Goal: Transaction & Acquisition: Purchase product/service

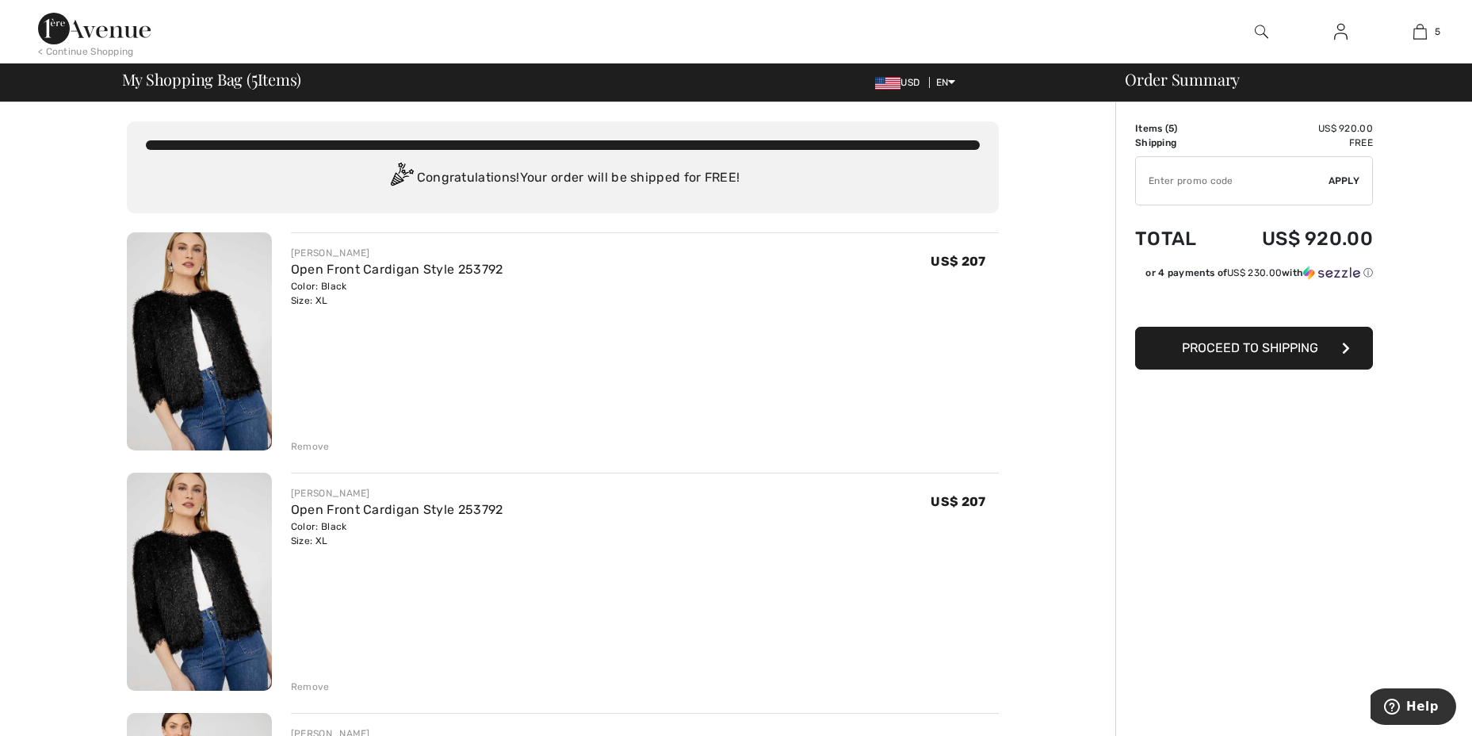
click at [301, 446] on div "Remove" at bounding box center [310, 446] width 39 height 14
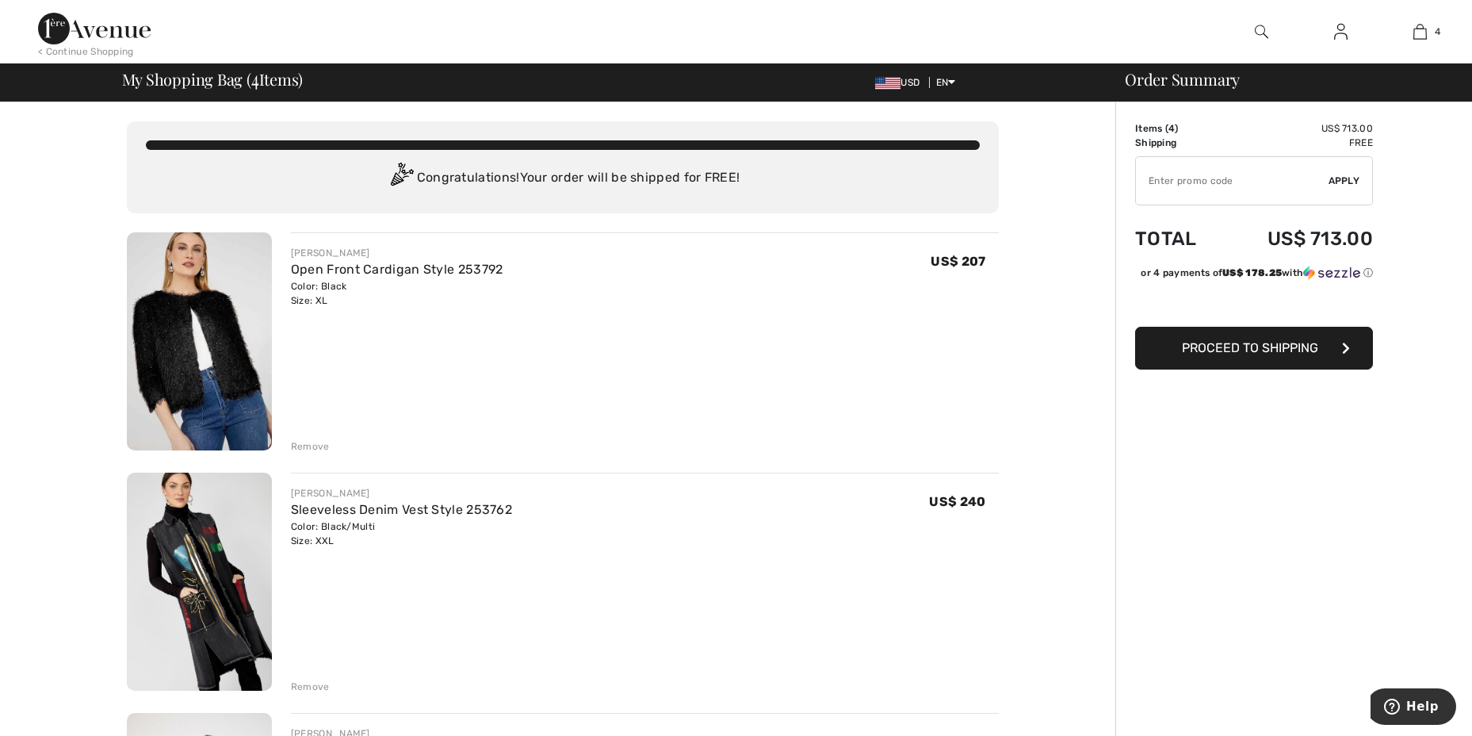
click at [315, 440] on div "Remove" at bounding box center [310, 446] width 39 height 14
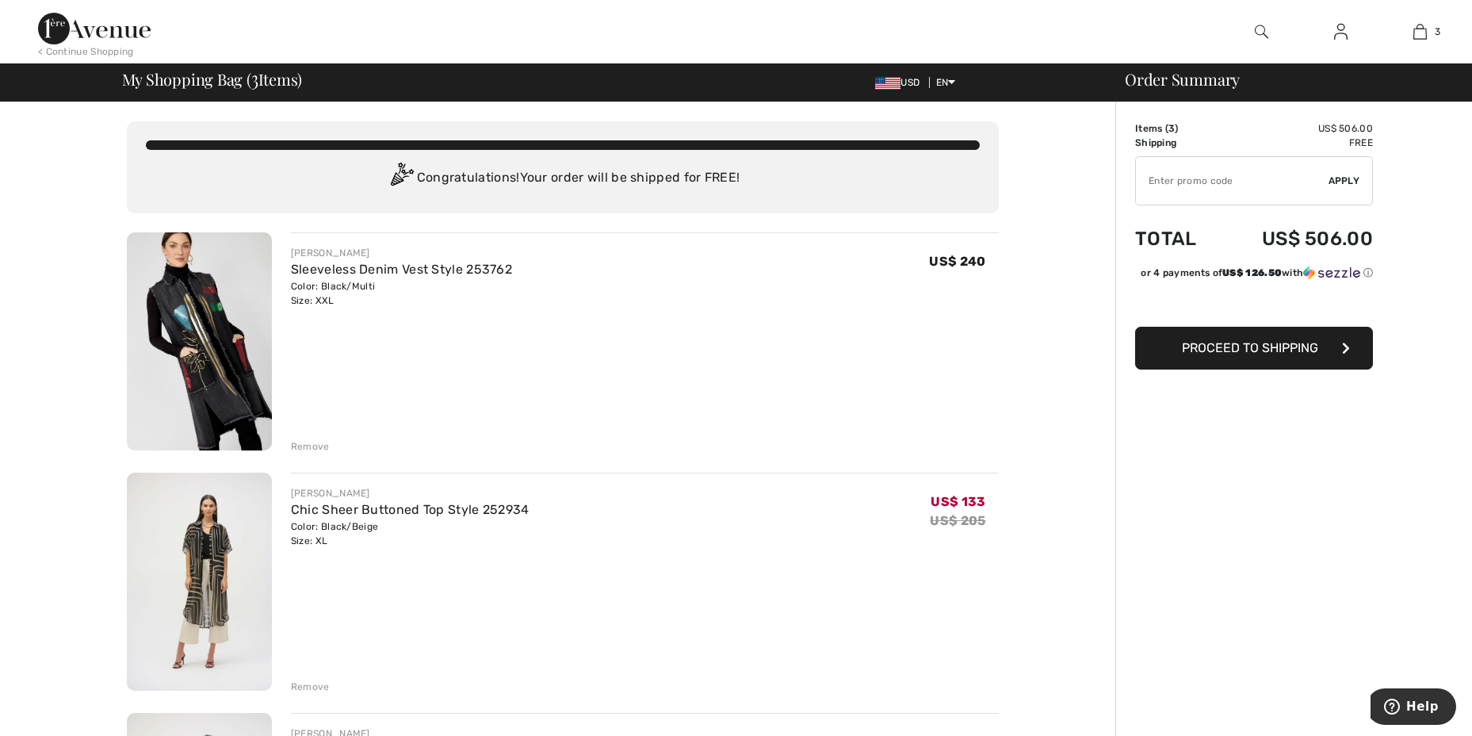
click at [300, 442] on div "Remove" at bounding box center [310, 446] width 39 height 14
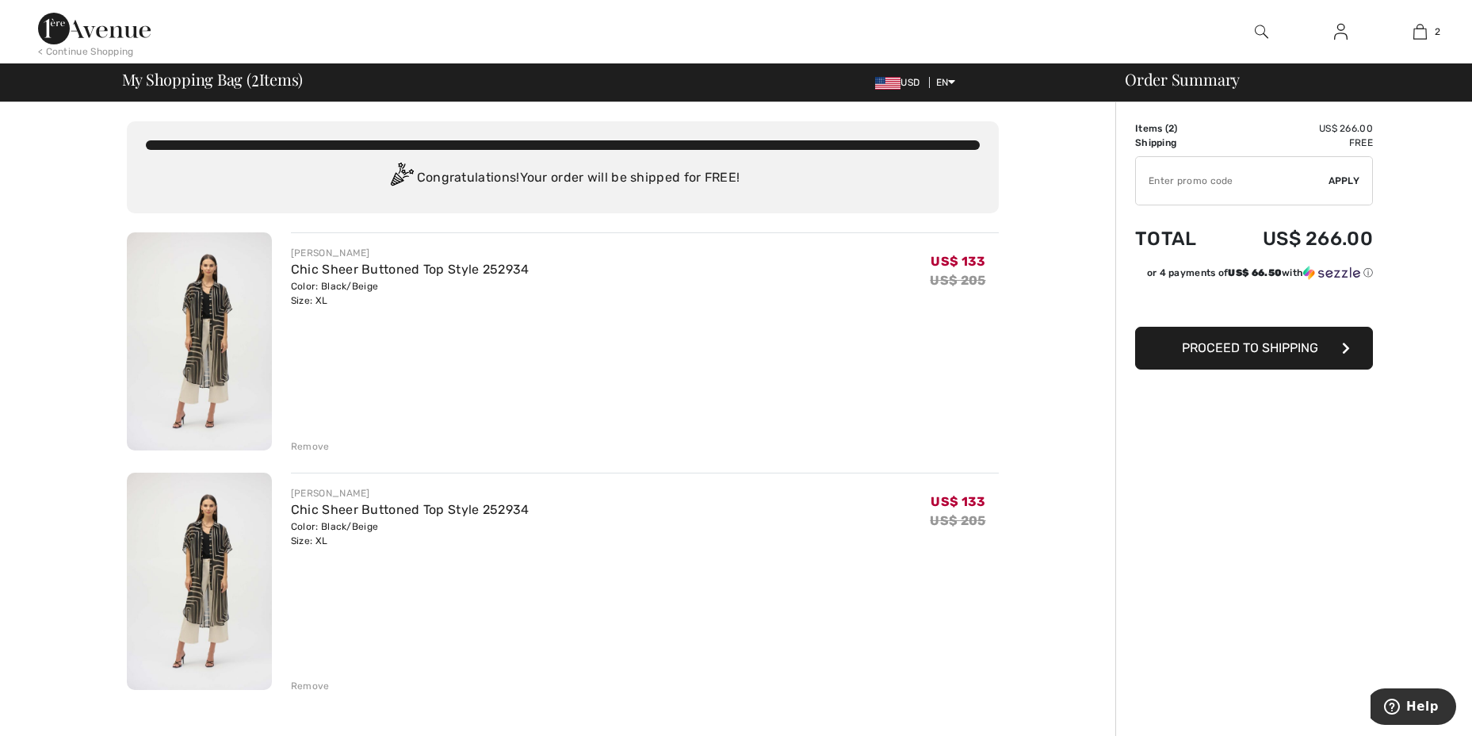
click at [314, 446] on div "Remove" at bounding box center [310, 446] width 39 height 14
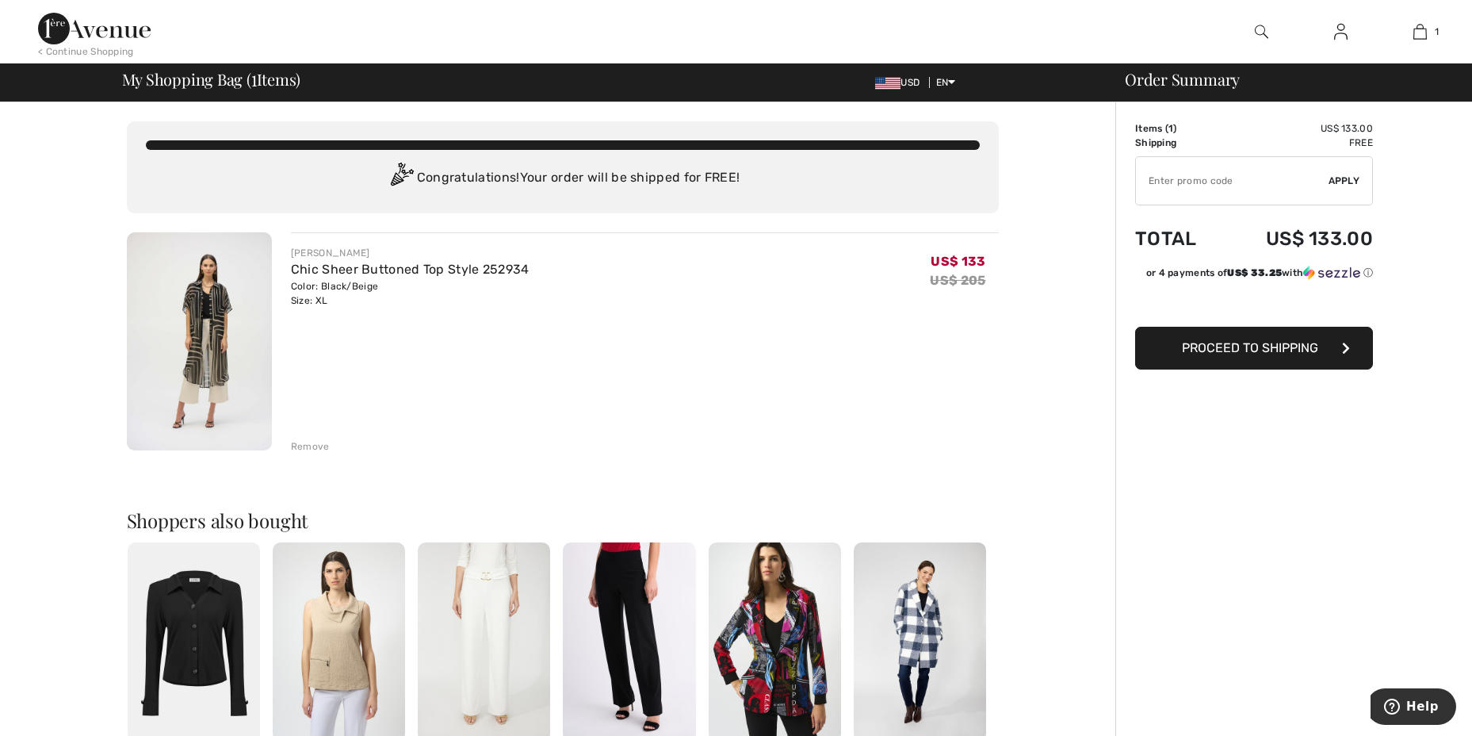
click at [795, 656] on img at bounding box center [775, 641] width 132 height 199
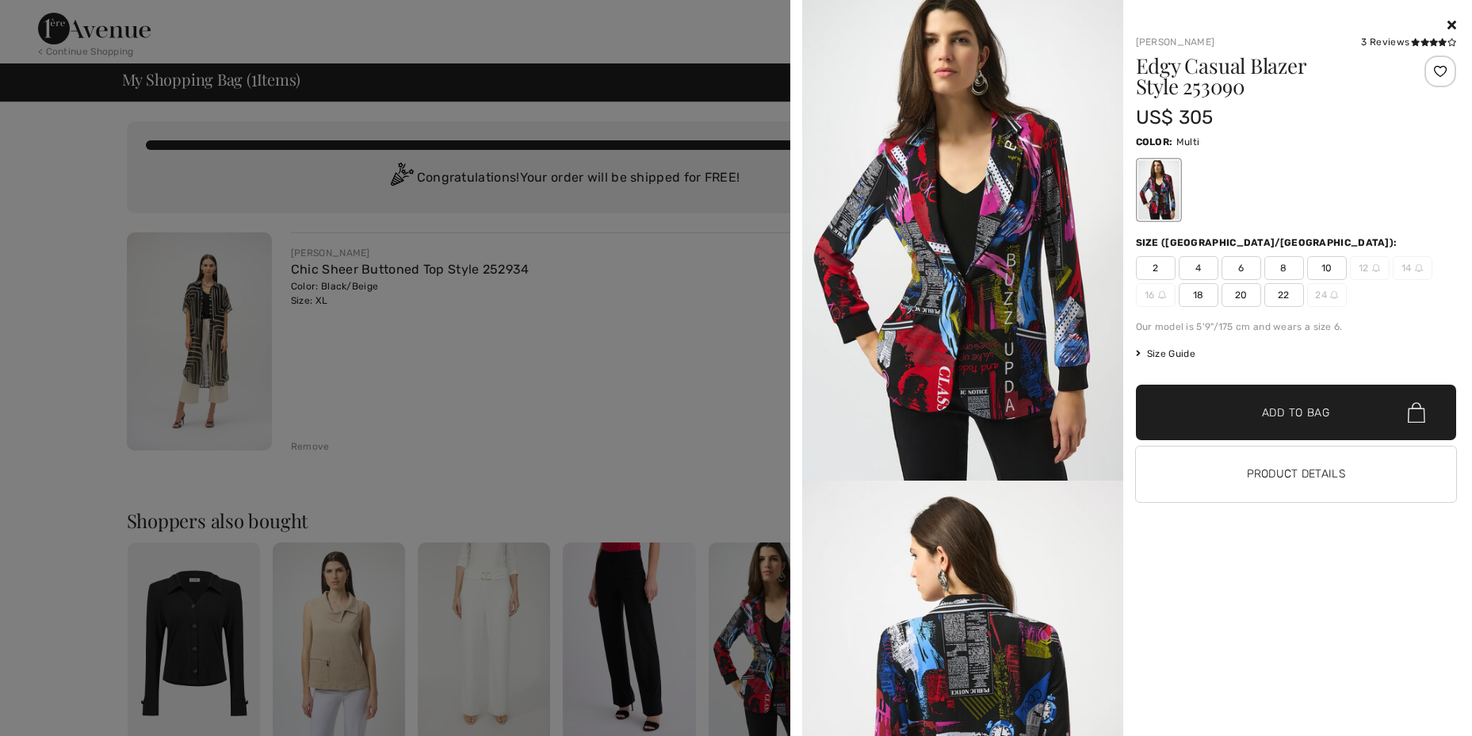
click at [1455, 23] on icon at bounding box center [1452, 24] width 9 height 13
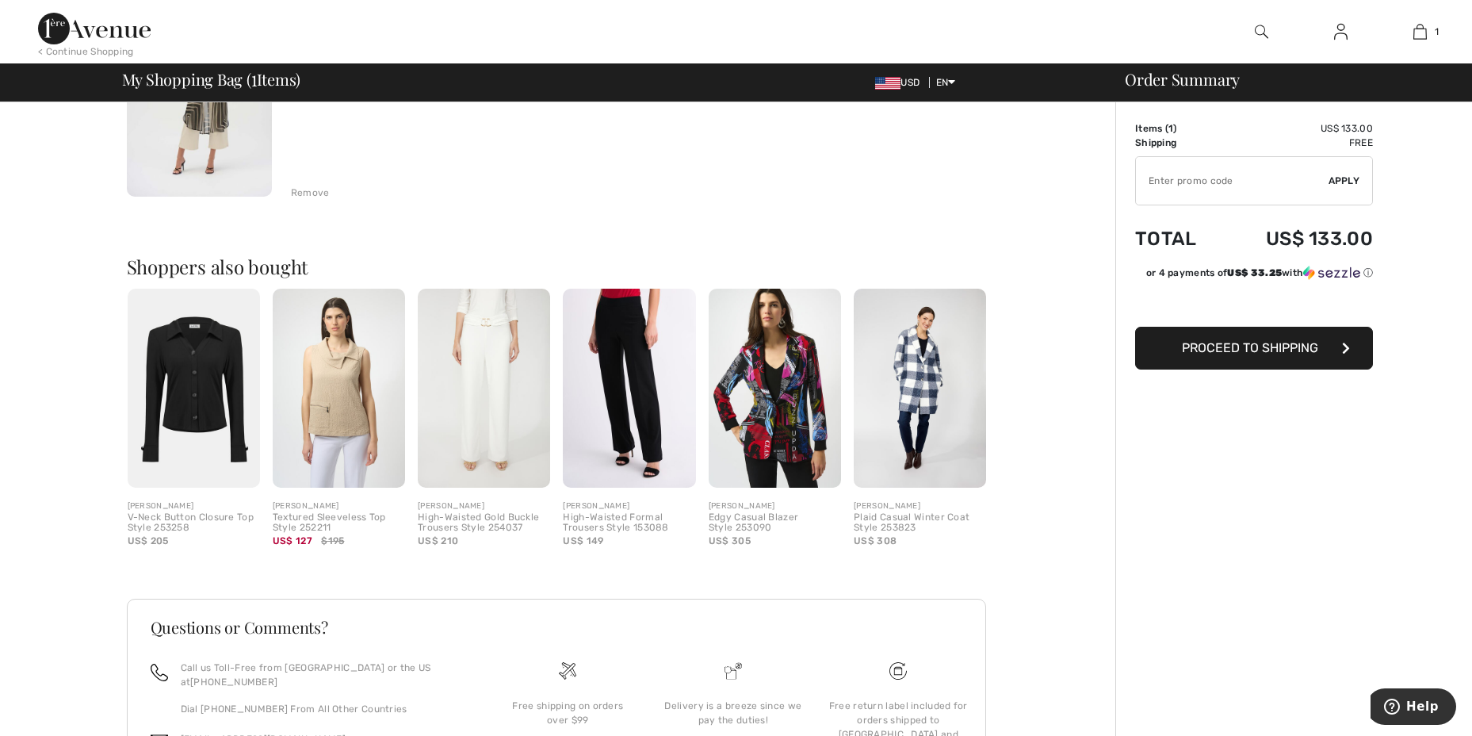
scroll to position [365, 0]
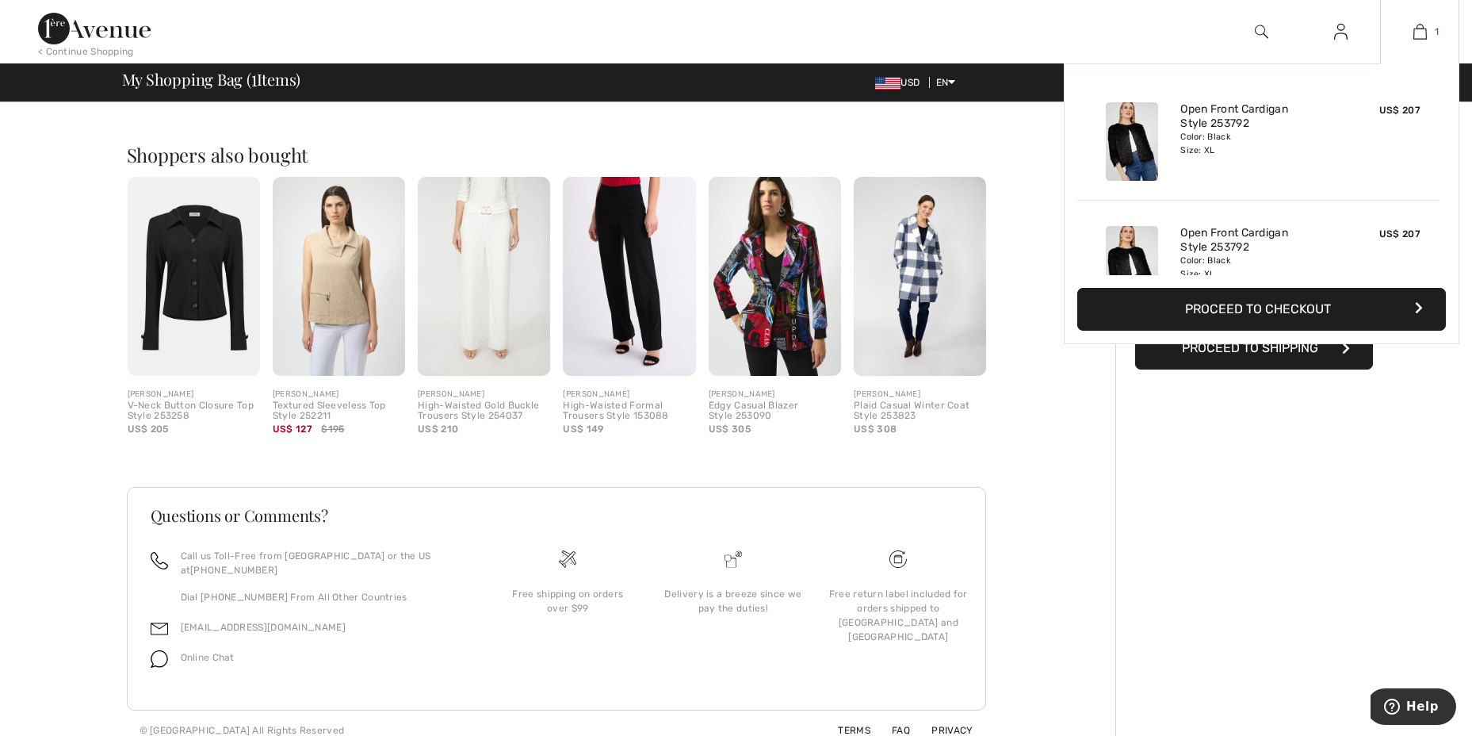
click at [1420, 36] on img at bounding box center [1419, 31] width 13 height 19
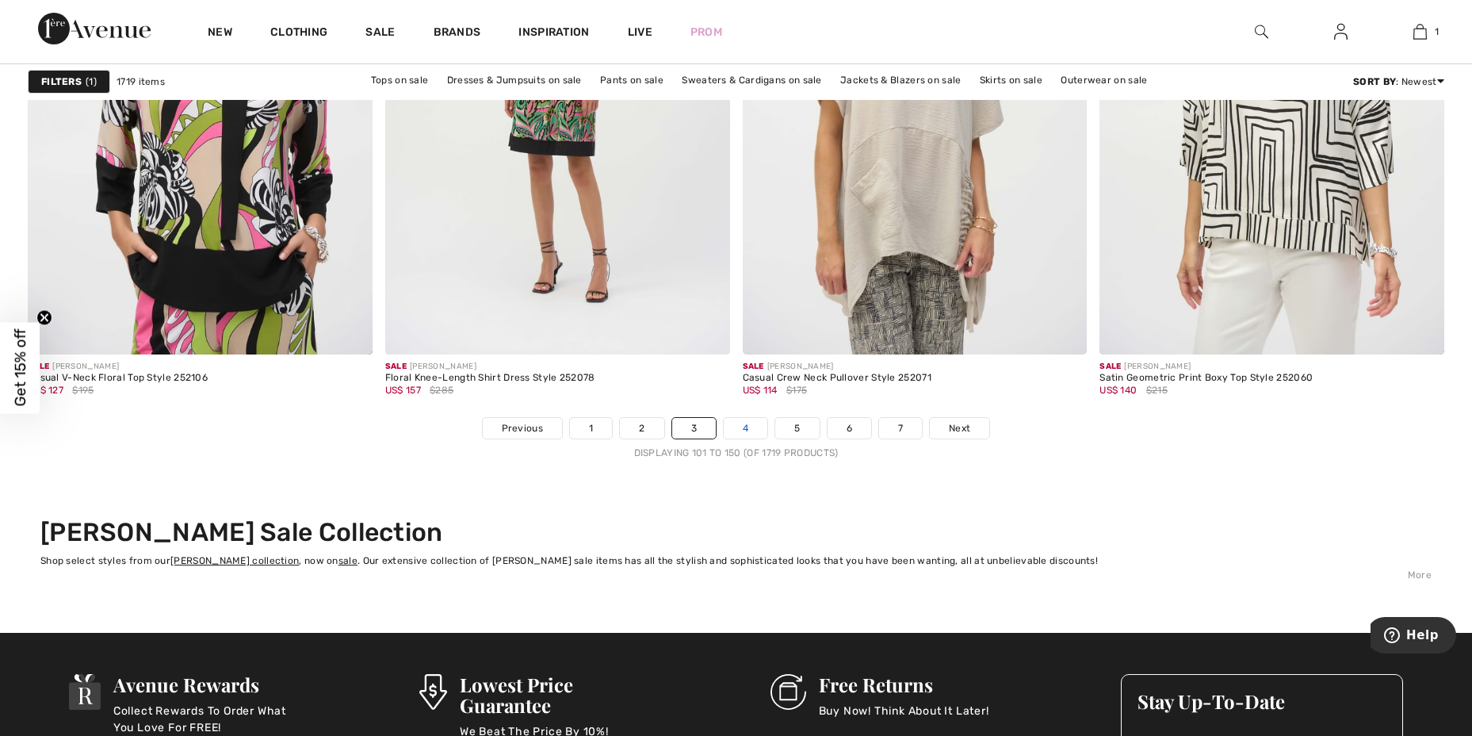
click at [755, 425] on link "4" at bounding box center [746, 428] width 44 height 21
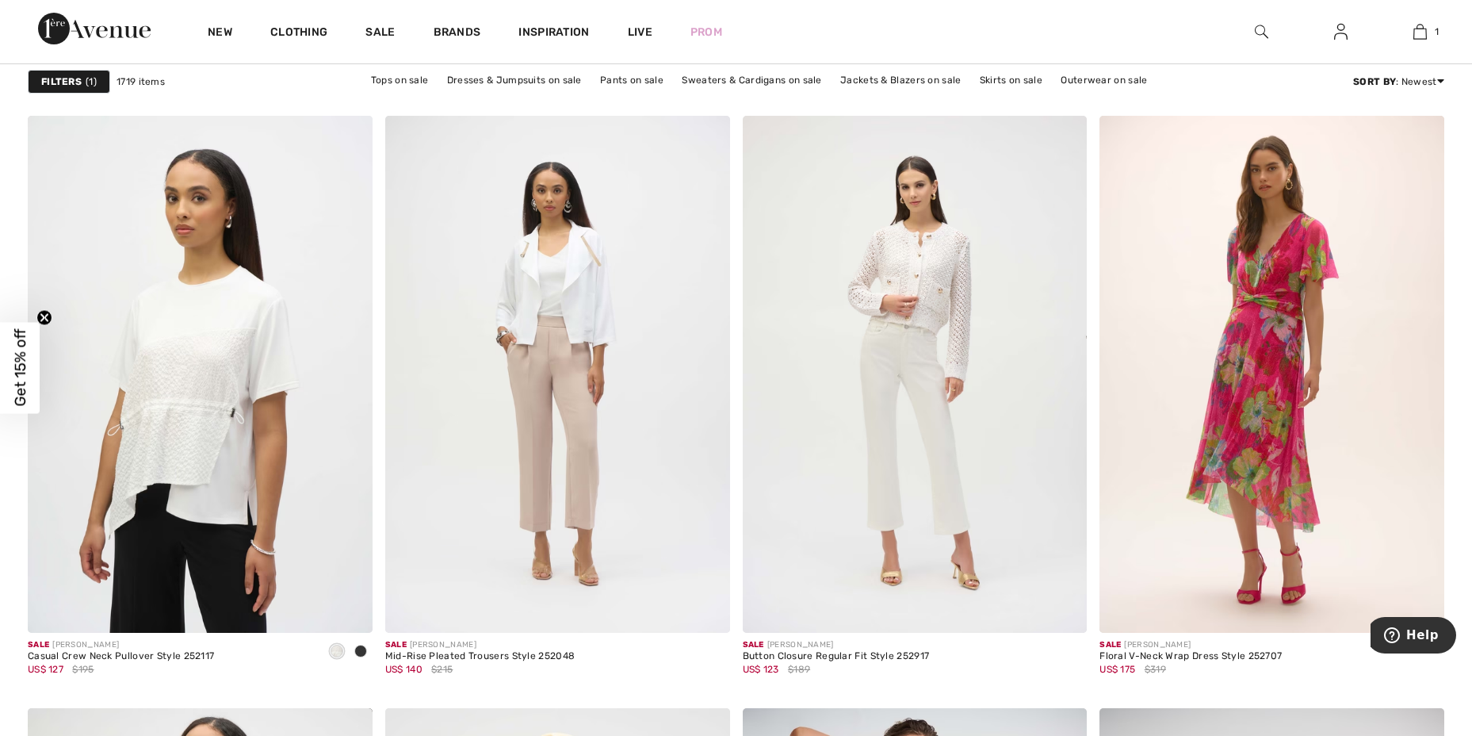
scroll to position [2865, 0]
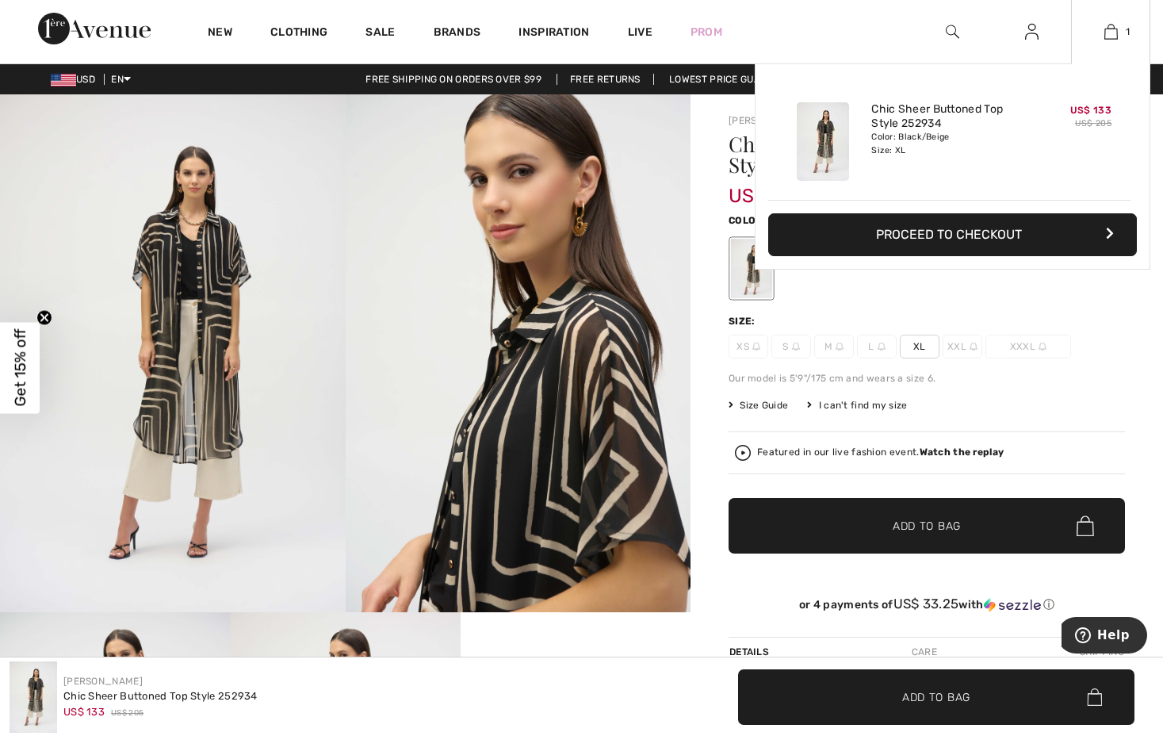
click at [1038, 236] on button "Proceed to Checkout" at bounding box center [952, 234] width 369 height 43
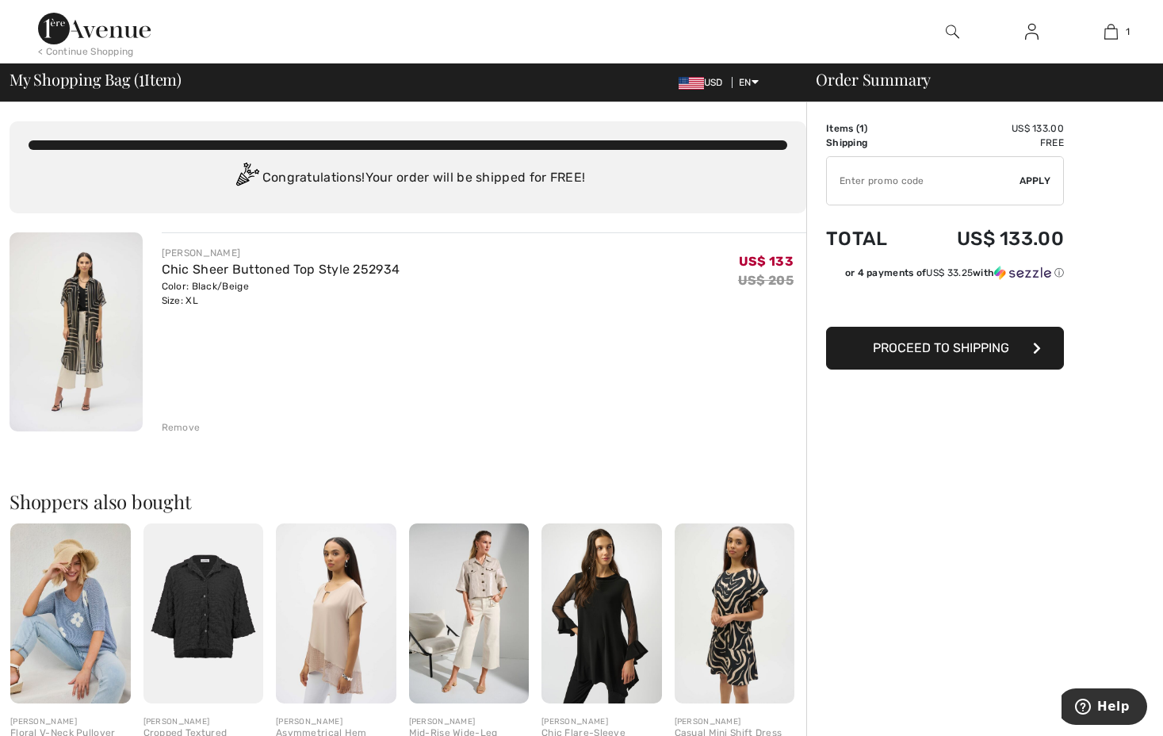
click at [1032, 349] on button "Proceed to Shipping" at bounding box center [945, 348] width 238 height 43
drag, startPoint x: 0, startPoint y: 0, endPoint x: 1032, endPoint y: 349, distance: 1089.5
click at [1032, 349] on button "Proceed to Shipping" at bounding box center [945, 348] width 238 height 43
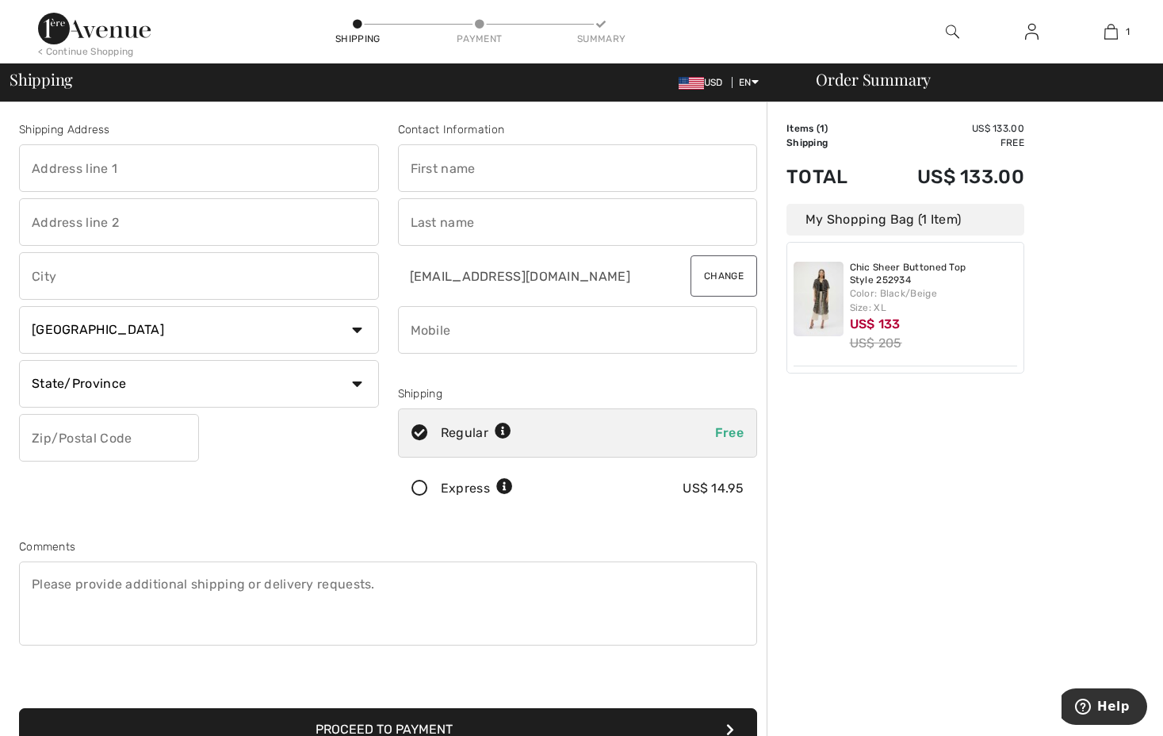
click at [477, 24] on icon at bounding box center [480, 25] width 10 height 10
click at [76, 172] on input "text" at bounding box center [199, 168] width 360 height 48
type input "[STREET_ADDRESS]"
type input "milwaukee"
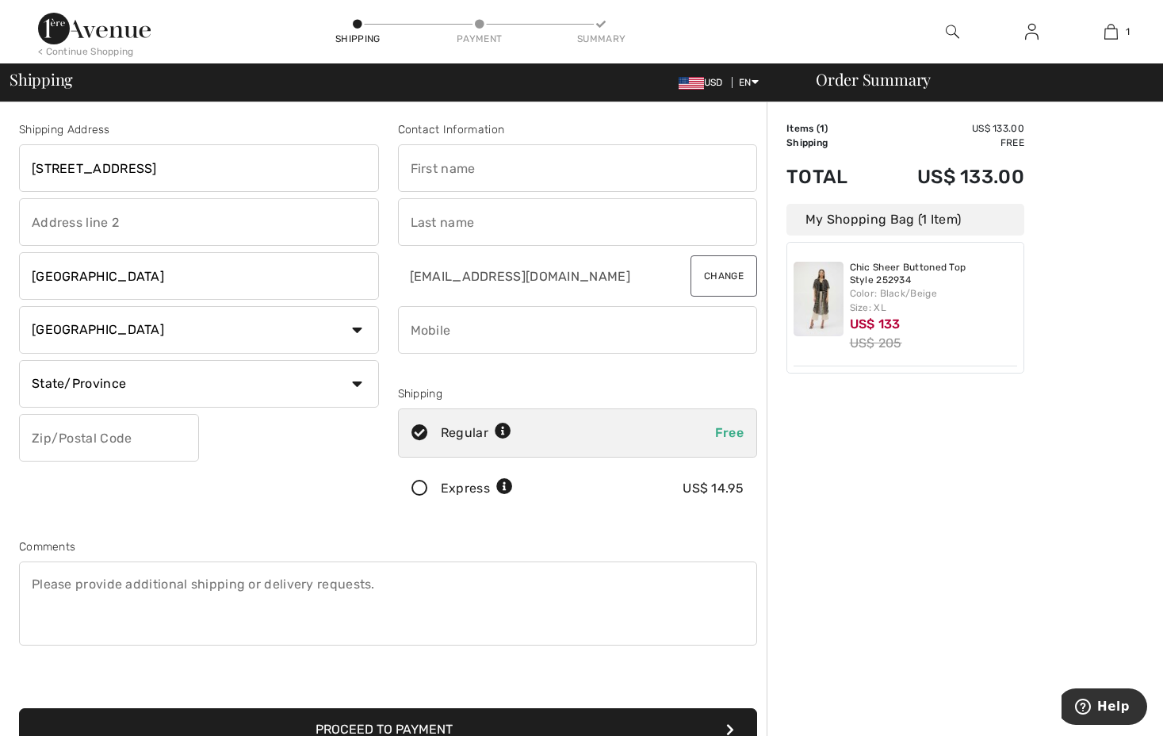
select select "US"
select select "WI"
type input "53216"
type input "Jeanette"
type input "Montgomery"
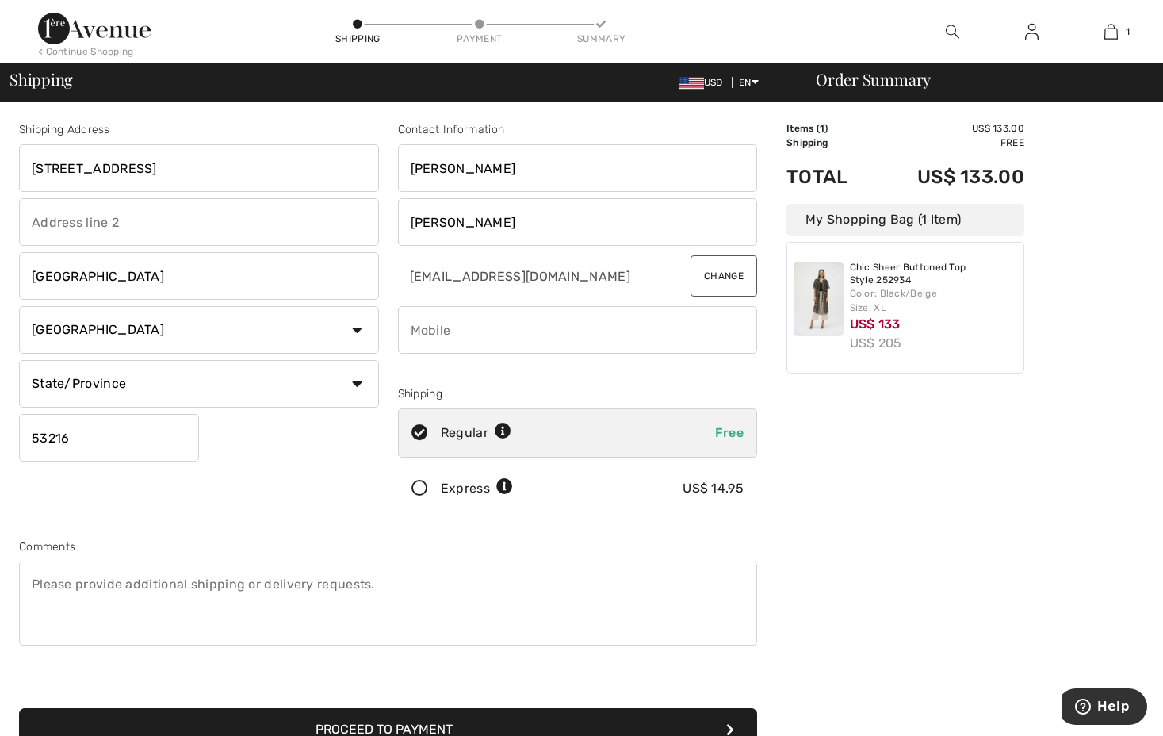
type input "4143224260"
click at [395, 720] on button "Proceed to Payment" at bounding box center [388, 729] width 738 height 43
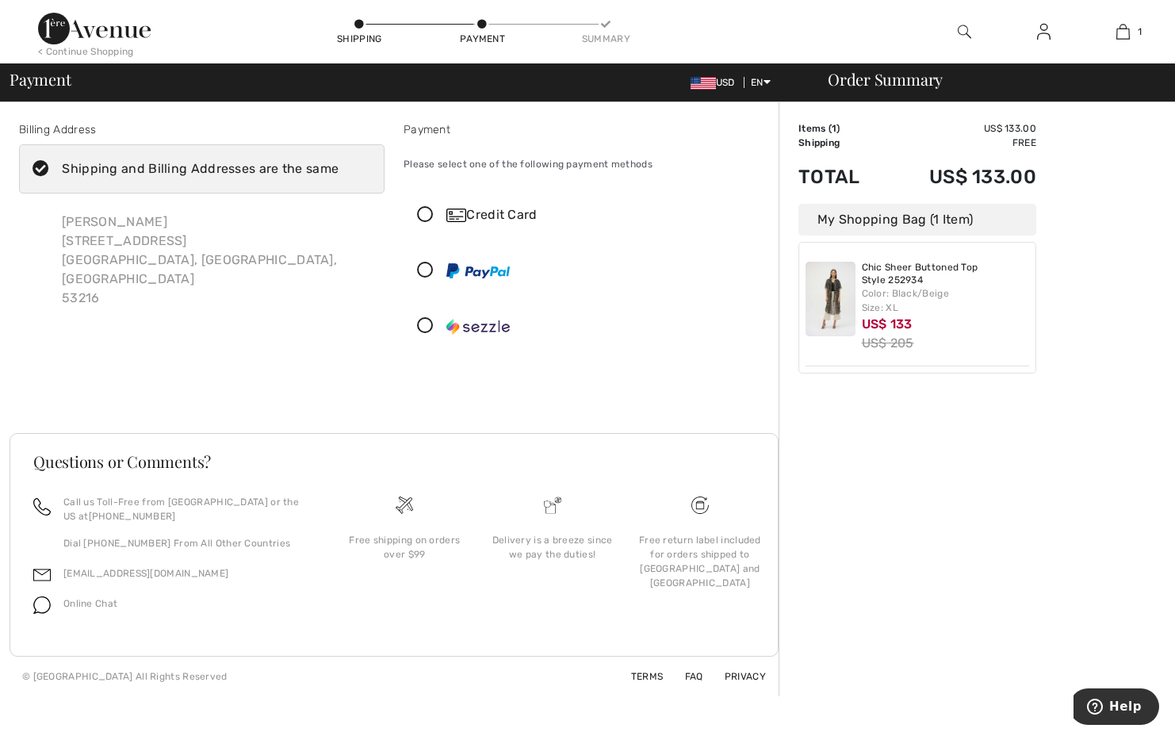
click at [429, 212] on icon at bounding box center [425, 215] width 42 height 17
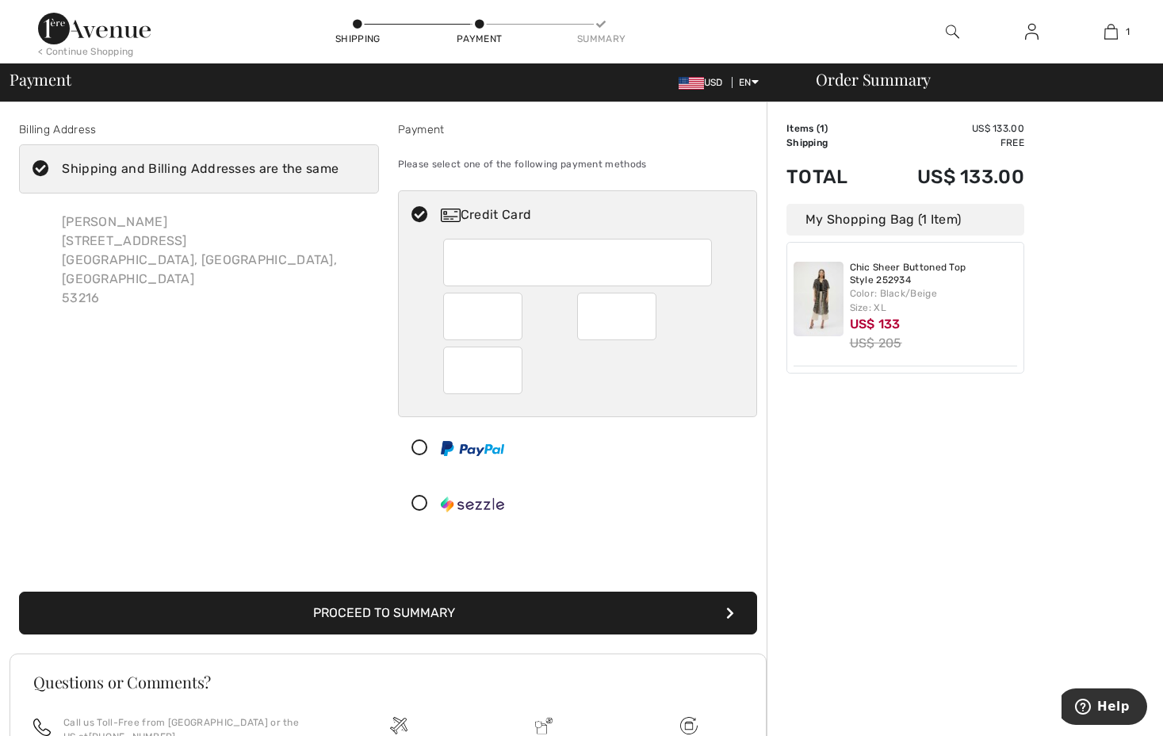
click at [428, 604] on button "Proceed to Summary" at bounding box center [388, 612] width 738 height 43
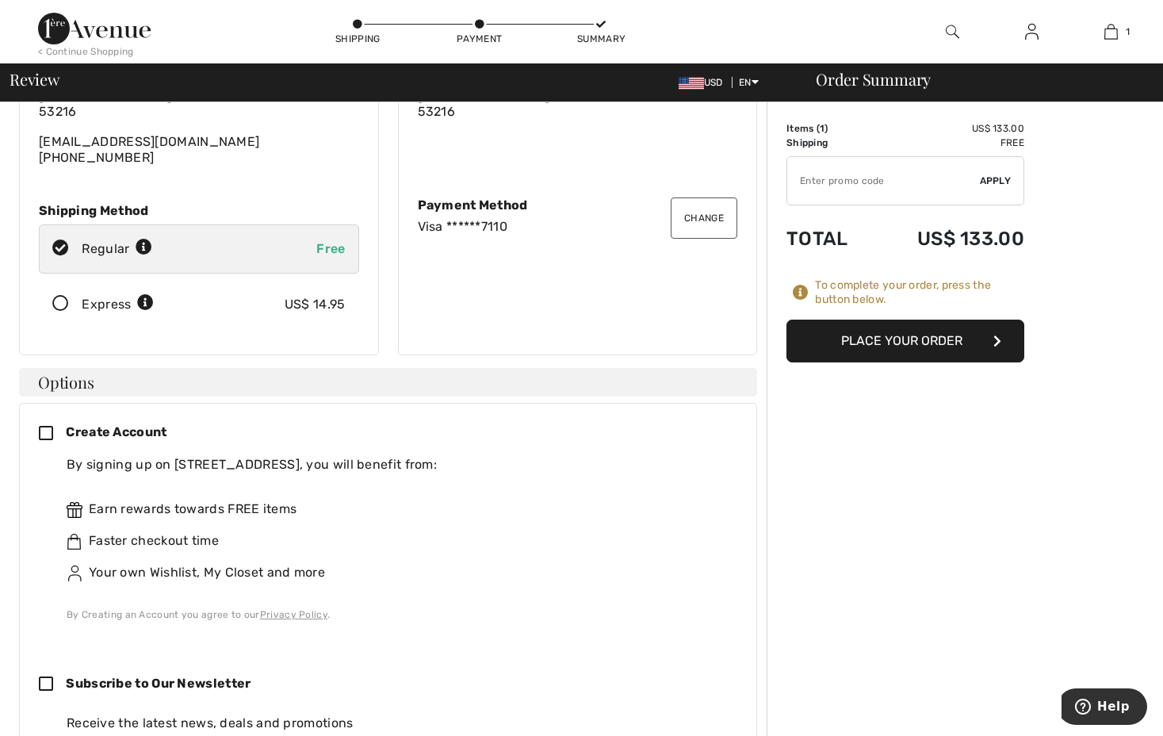
scroll to position [254, 0]
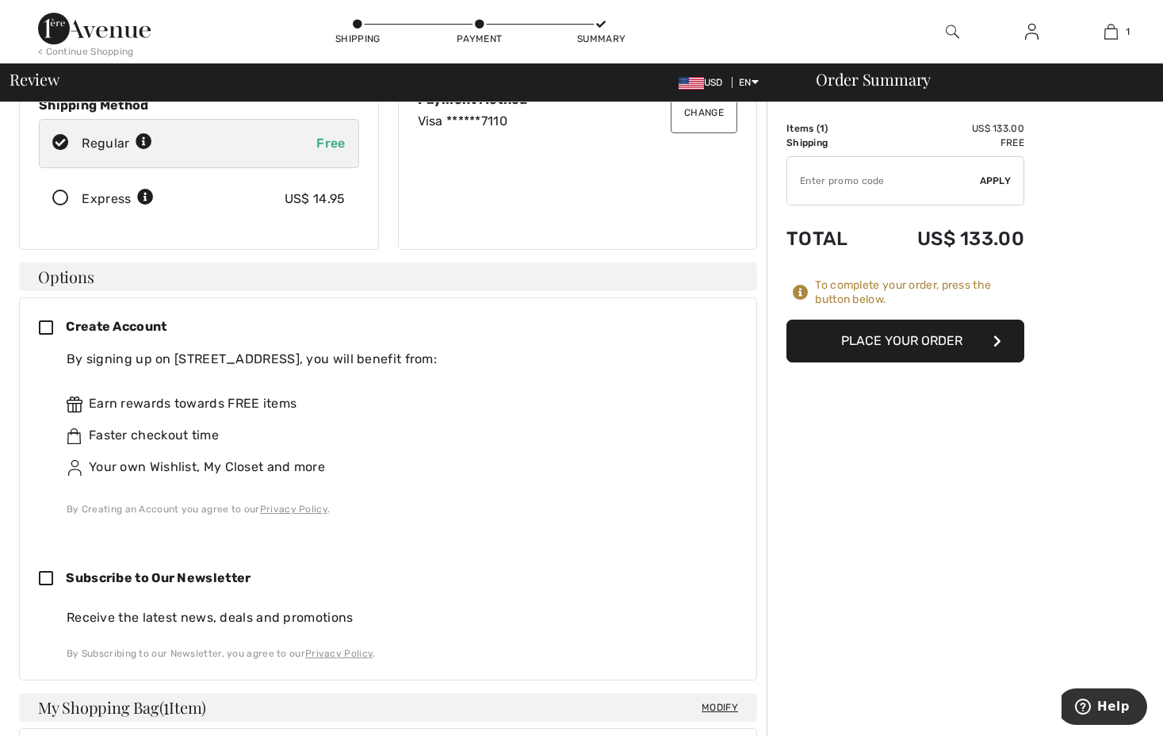
click at [905, 339] on button "Place Your Order" at bounding box center [905, 340] width 238 height 43
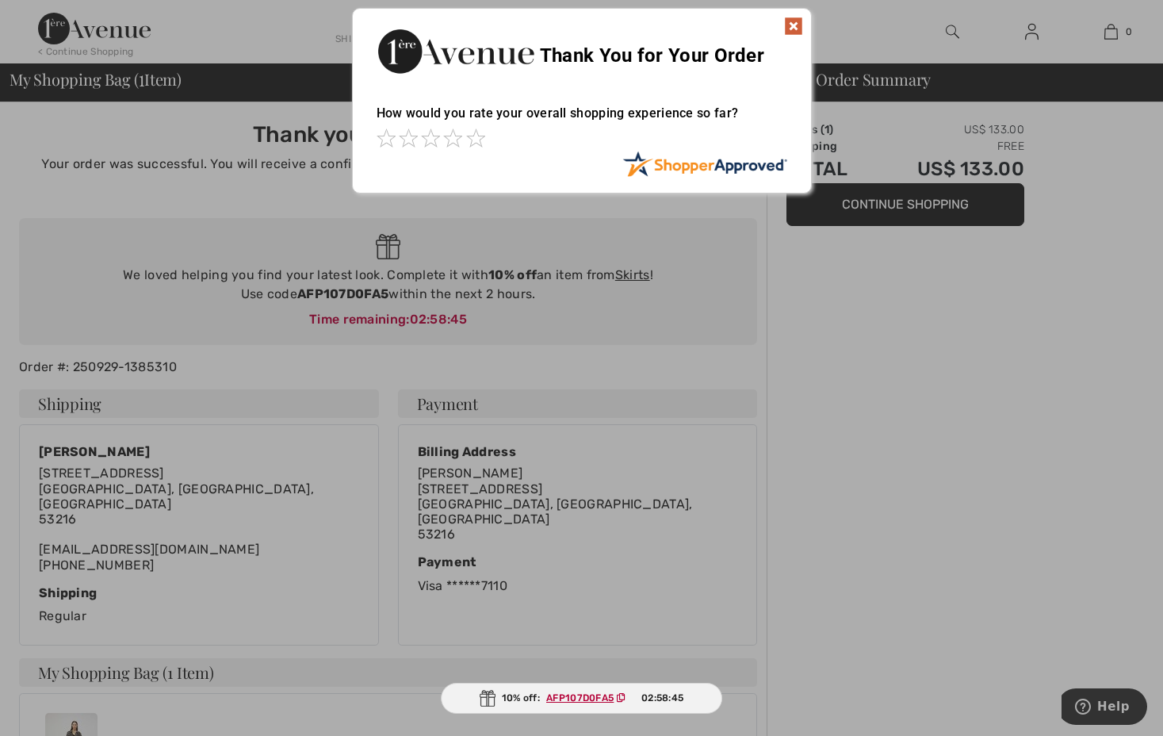
click at [797, 29] on img at bounding box center [793, 26] width 19 height 19
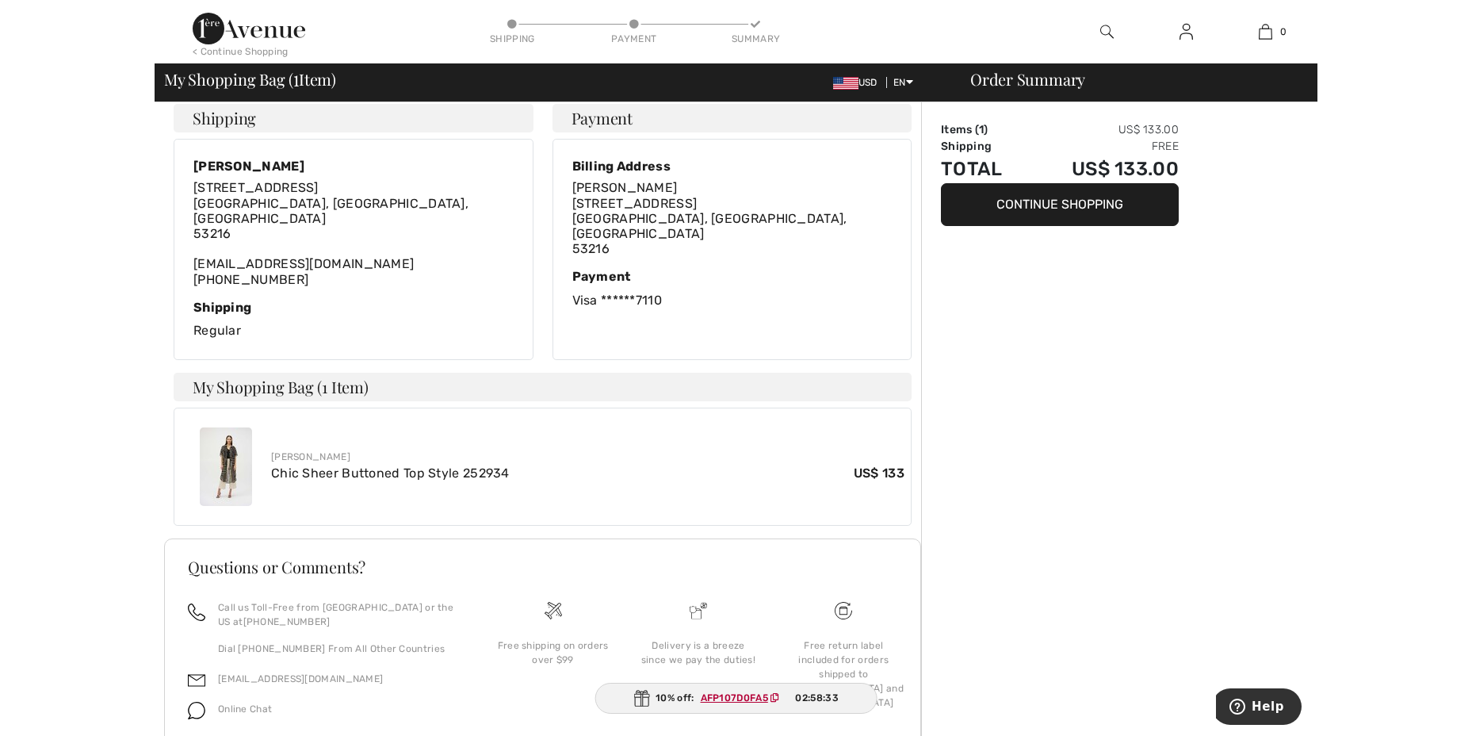
scroll to position [317, 0]
